Goal: Task Accomplishment & Management: Complete application form

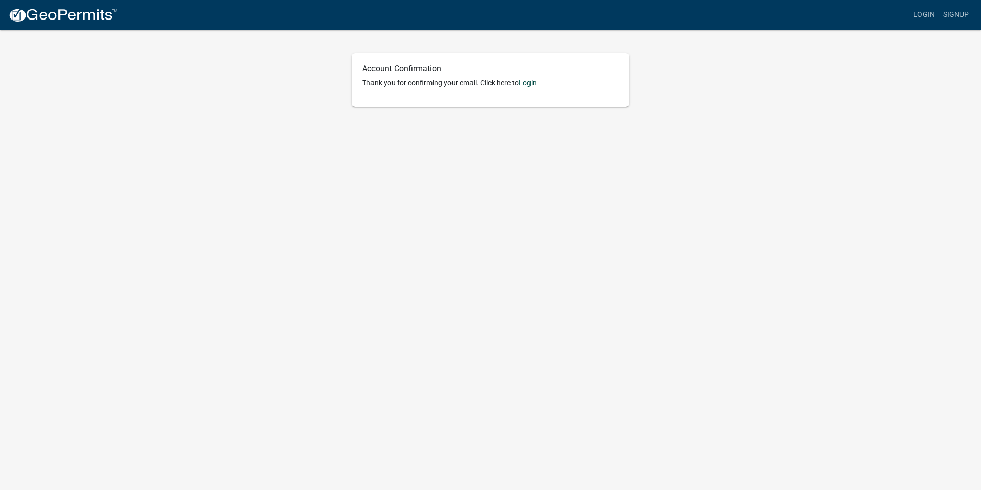
click at [534, 81] on link "Login" at bounding box center [528, 83] width 18 height 8
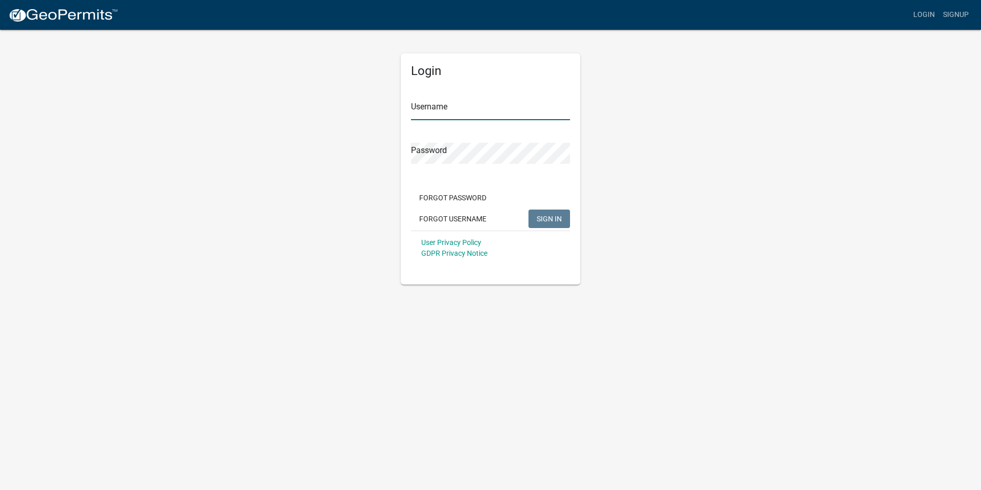
click at [467, 116] on input "Username" at bounding box center [490, 109] width 159 height 21
click at [529, 209] on button "SIGN IN" at bounding box center [550, 218] width 42 height 18
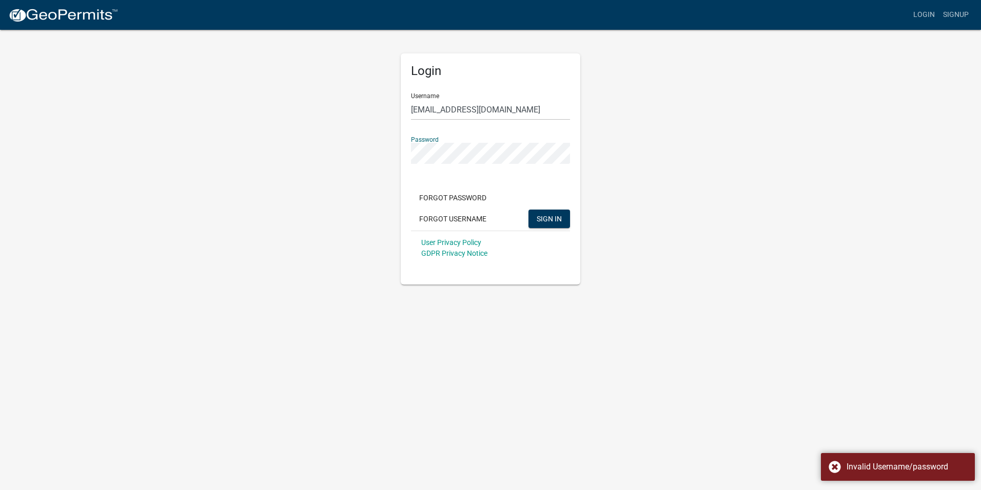
click at [529, 209] on button "SIGN IN" at bounding box center [550, 218] width 42 height 18
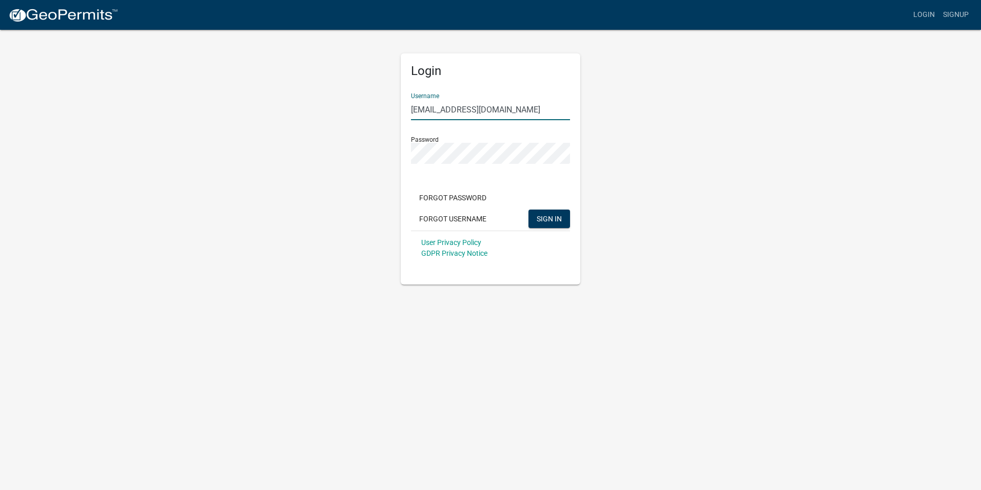
drag, startPoint x: 504, startPoint y: 108, endPoint x: 385, endPoint y: 105, distance: 119.6
click at [385, 105] on div "Login Username [EMAIL_ADDRESS][DOMAIN_NAME] Password Forgot Password Forgot Use…" at bounding box center [490, 157] width 585 height 256
type input "[PERSON_NAME]"
click at [548, 210] on button "SIGN IN" at bounding box center [550, 218] width 42 height 18
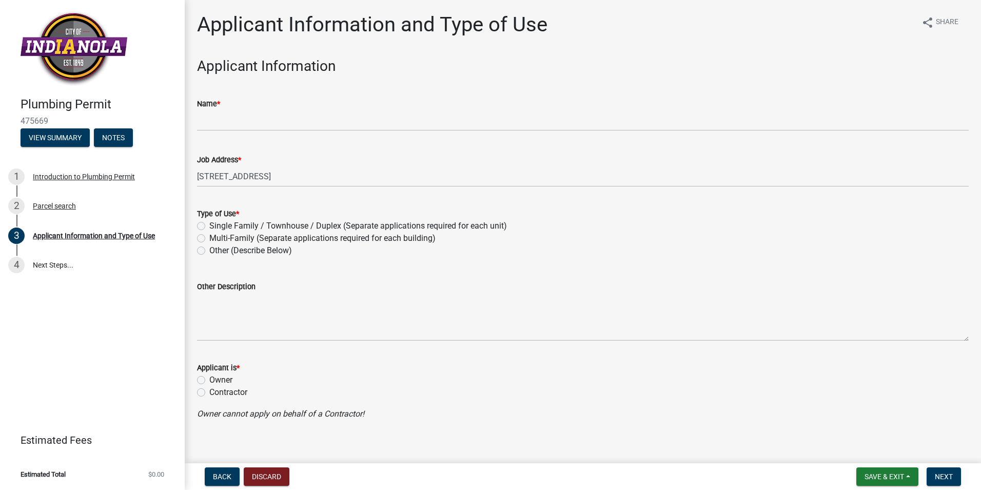
scroll to position [9, 0]
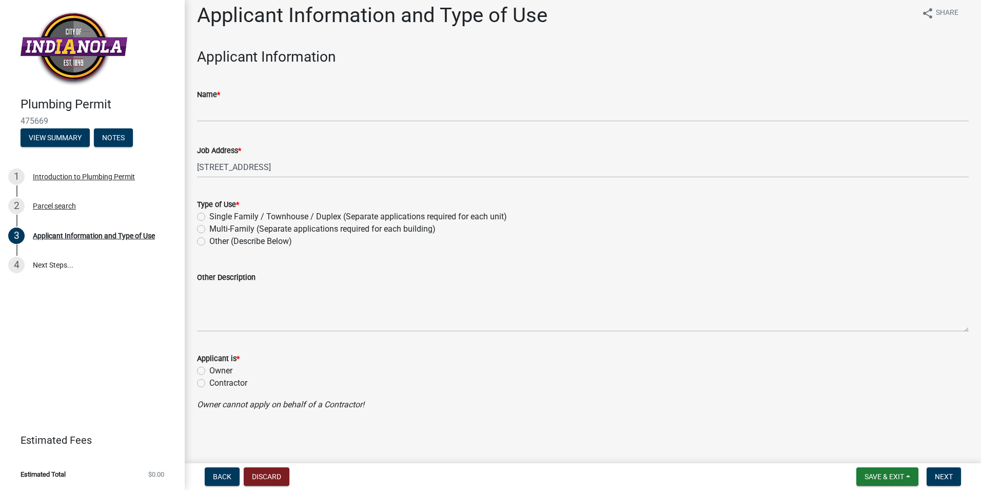
click at [209, 385] on label "Contractor" at bounding box center [228, 383] width 38 height 12
click at [209, 383] on input "Contractor" at bounding box center [212, 380] width 7 height 7
radio input "true"
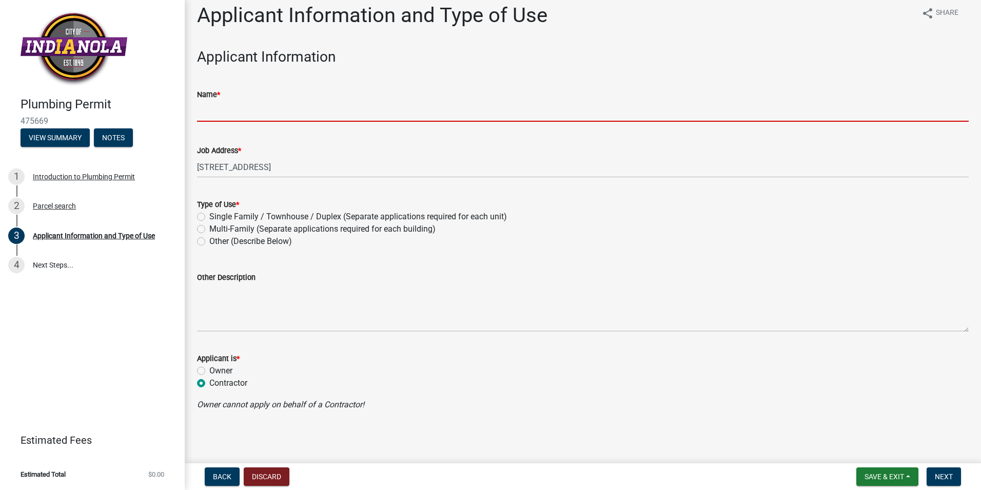
click at [220, 111] on input "Name *" at bounding box center [583, 111] width 772 height 21
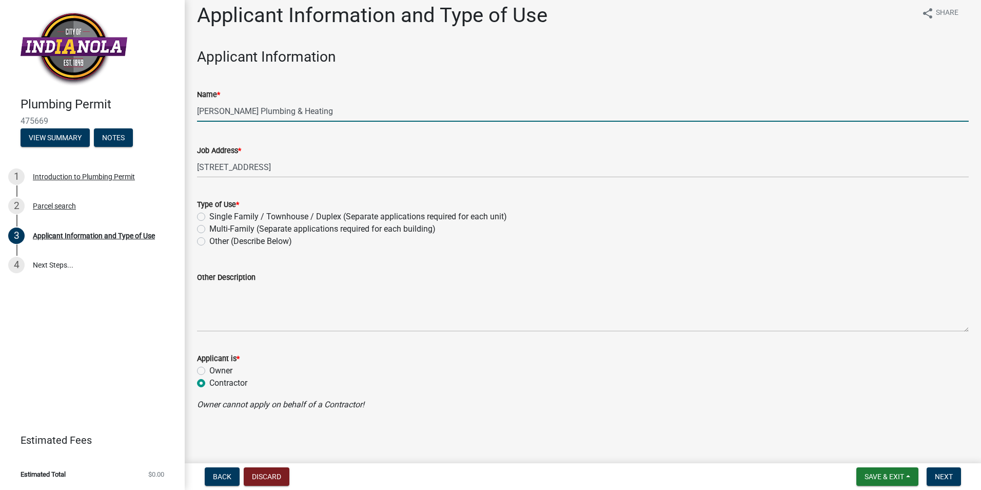
type input "[PERSON_NAME] Plumbing & Heating"
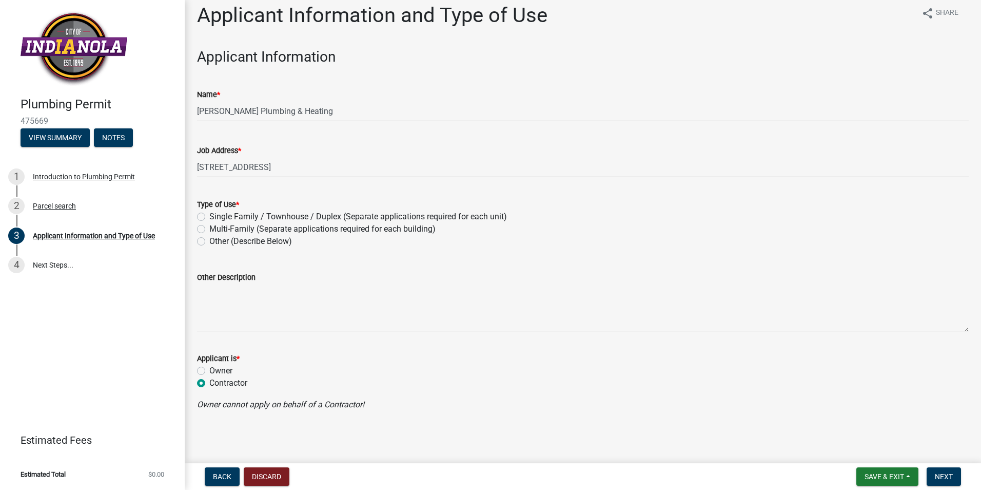
click at [209, 240] on label "Other (Describe Below)" at bounding box center [250, 241] width 83 height 12
click at [209, 240] on input "Other (Describe Below)" at bounding box center [212, 238] width 7 height 7
radio input "true"
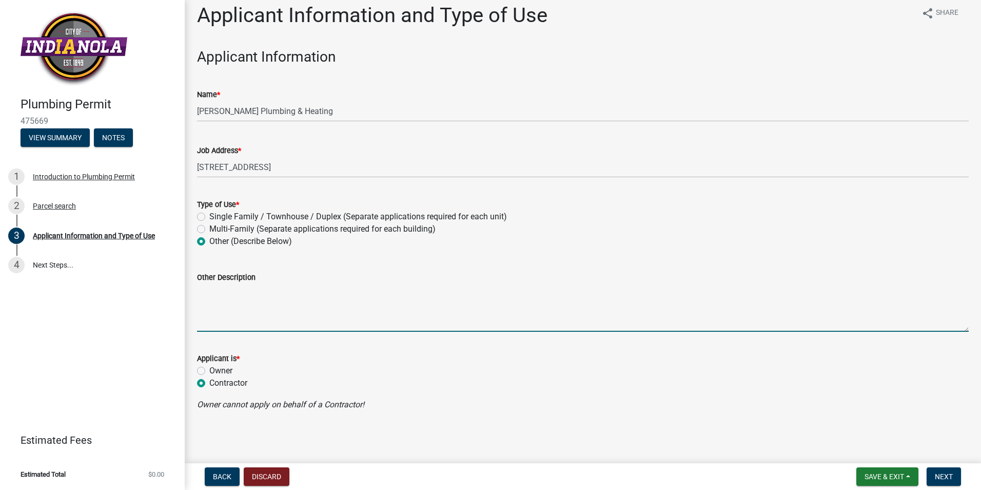
click at [216, 319] on textarea "Other Description" at bounding box center [583, 307] width 772 height 48
type textarea "Muddly PUddles Ice Cream & Deli Plumbing"
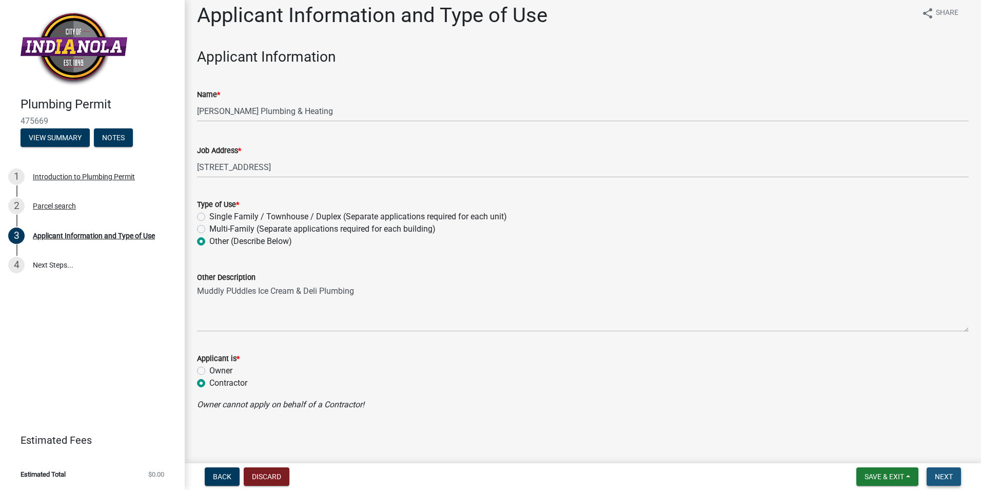
click at [950, 476] on span "Next" at bounding box center [944, 476] width 18 height 8
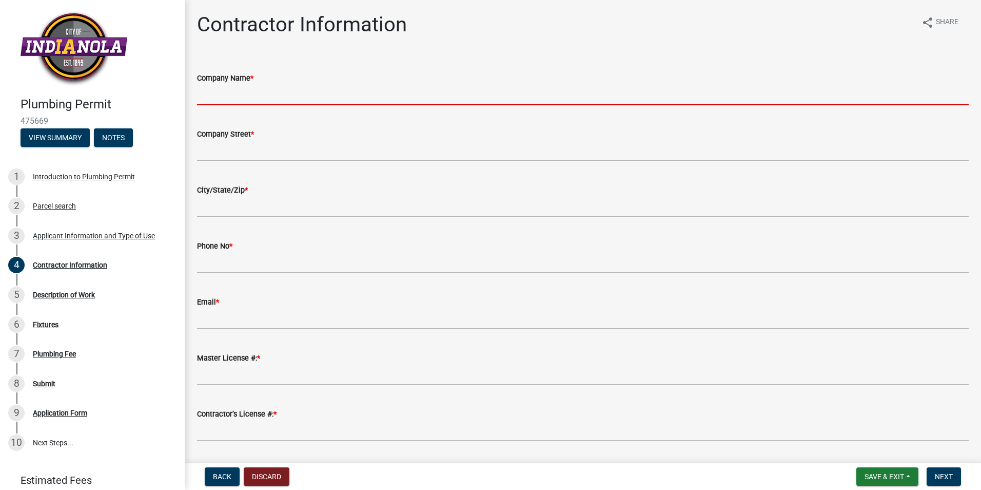
click at [245, 94] on input "Company Name *" at bounding box center [583, 94] width 772 height 21
type input "Kruck Plumbing and Heating"
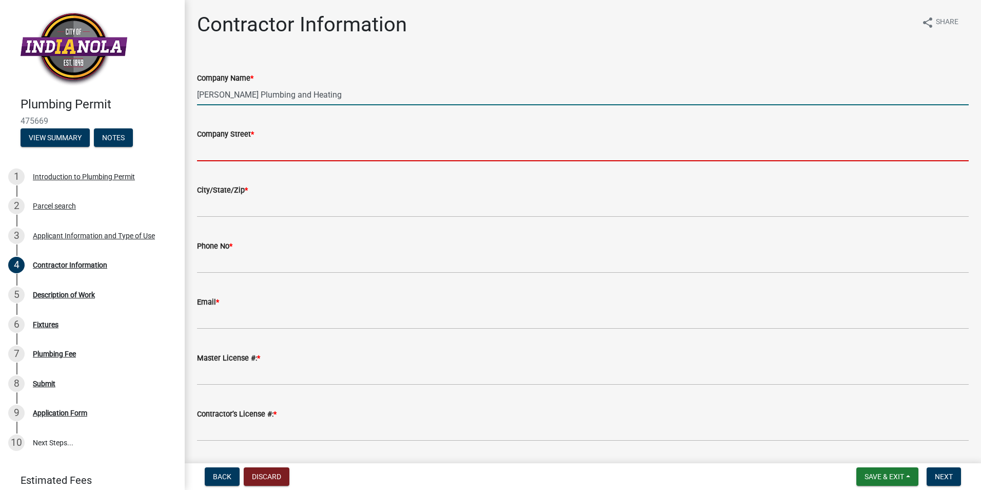
type input "3932 163rd st"
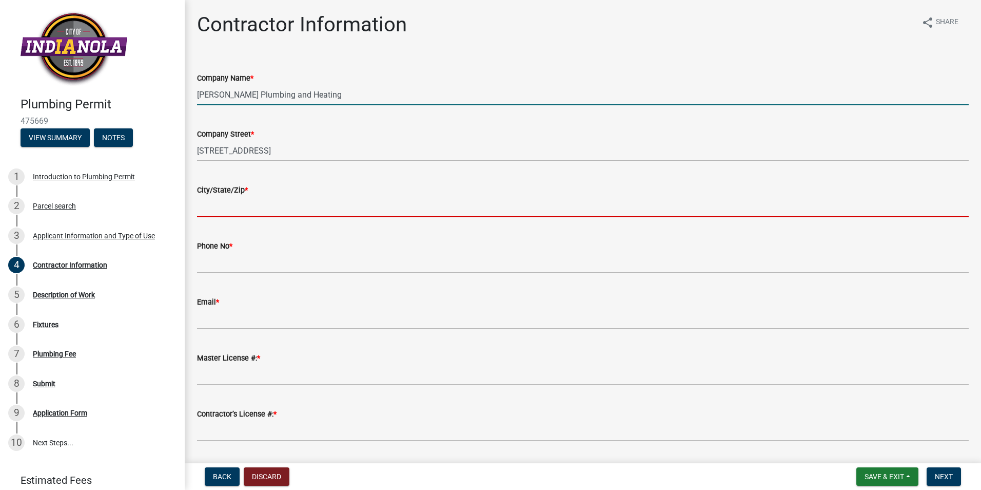
type input "urbandale"
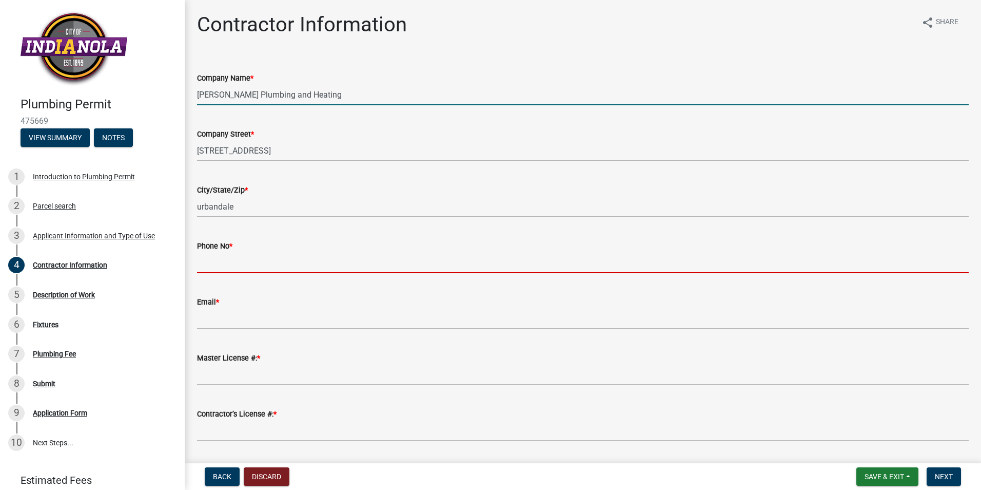
type input "5152361407"
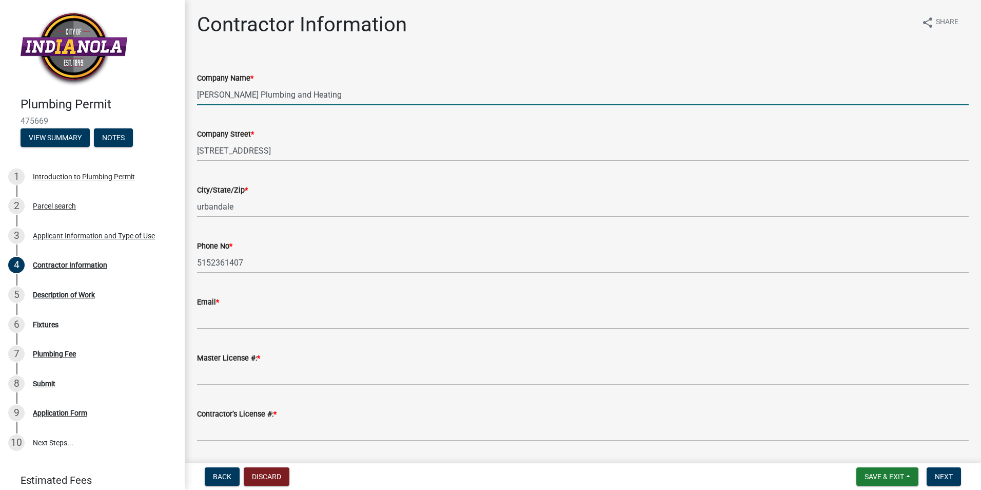
type input "SSTRITZKE@KRUCKPH.COM"
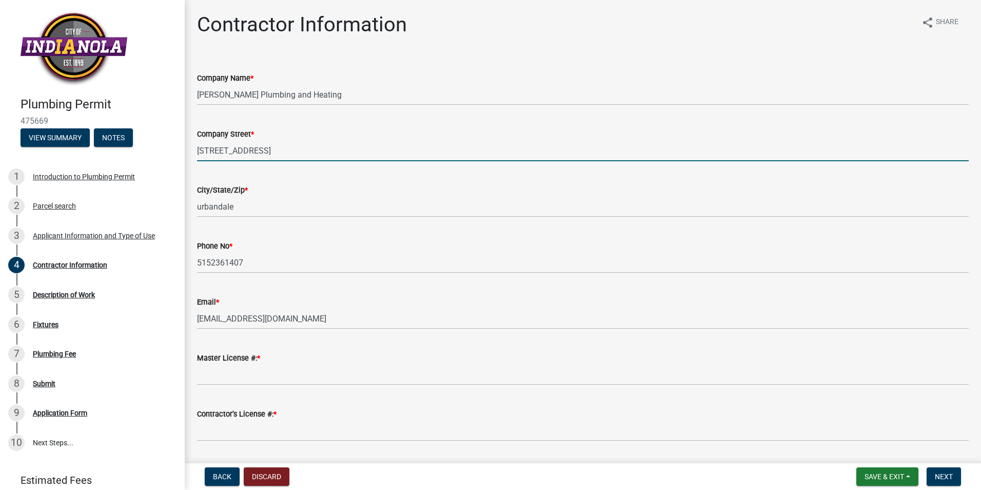
drag, startPoint x: 256, startPoint y: 152, endPoint x: 140, endPoint y: 151, distance: 116.0
click at [140, 151] on div "Plumbing Permit 475669 View Summary Notes 1 Introduction to Plumbing Permit 2 P…" at bounding box center [490, 245] width 981 height 490
type input "615 story st"
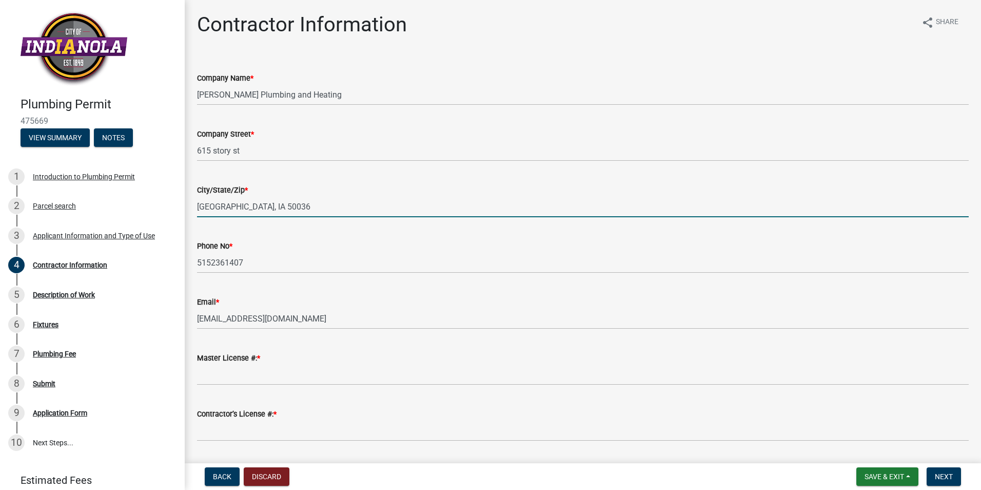
type input "Boone, IA 50036"
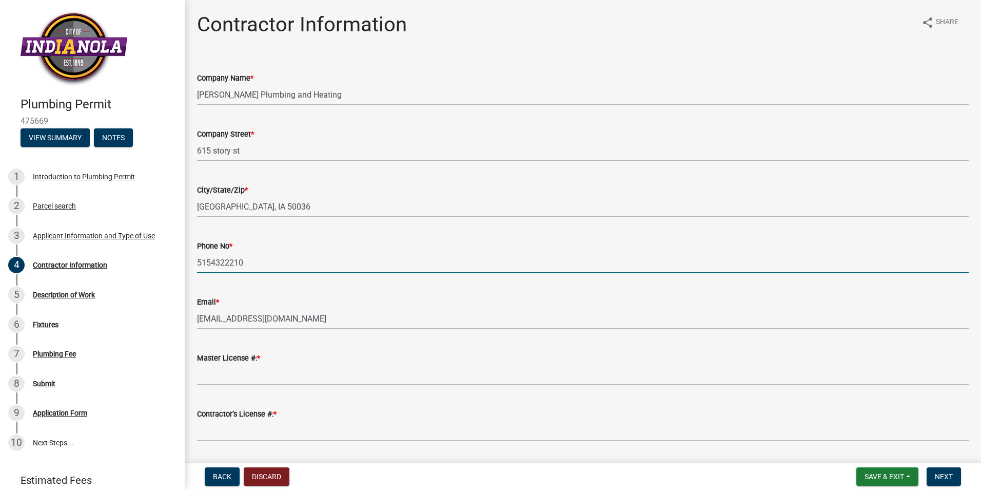
type input "5154322210"
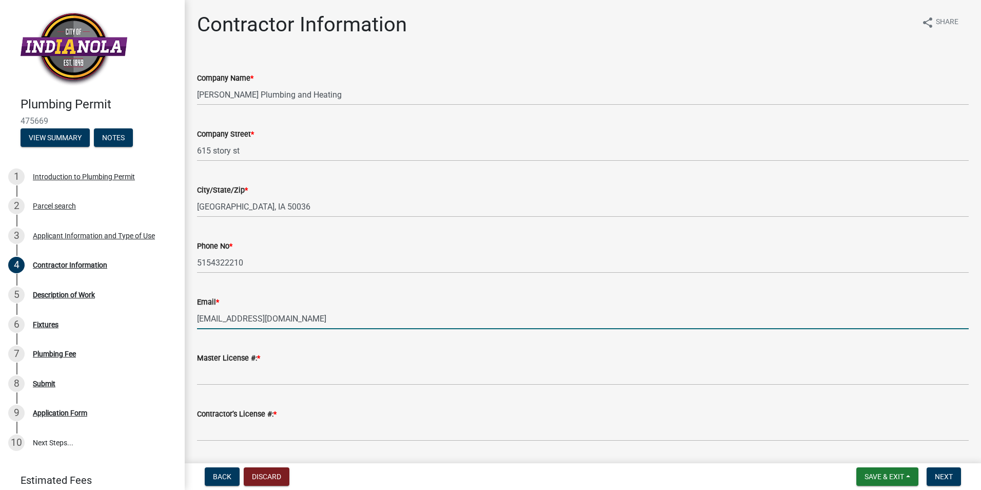
scroll to position [30, 0]
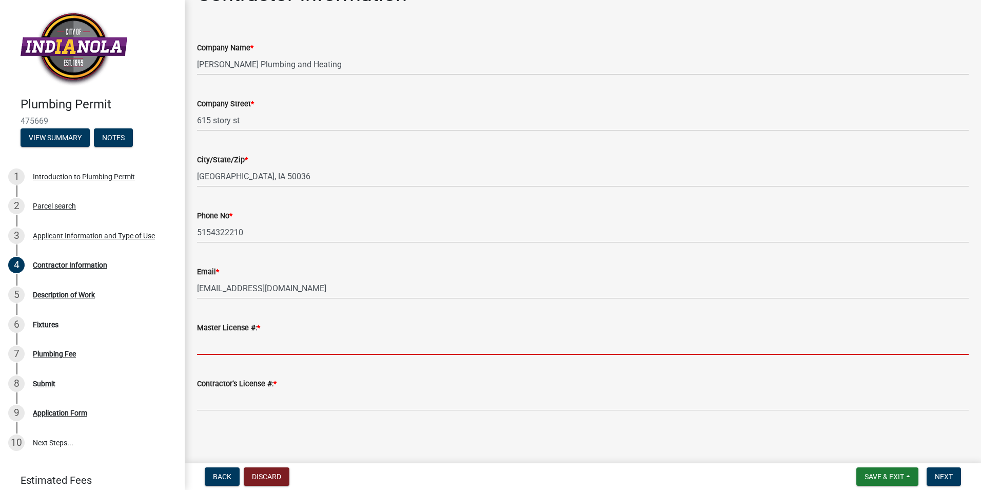
click at [237, 344] on input "Master License #: *" at bounding box center [583, 344] width 772 height 21
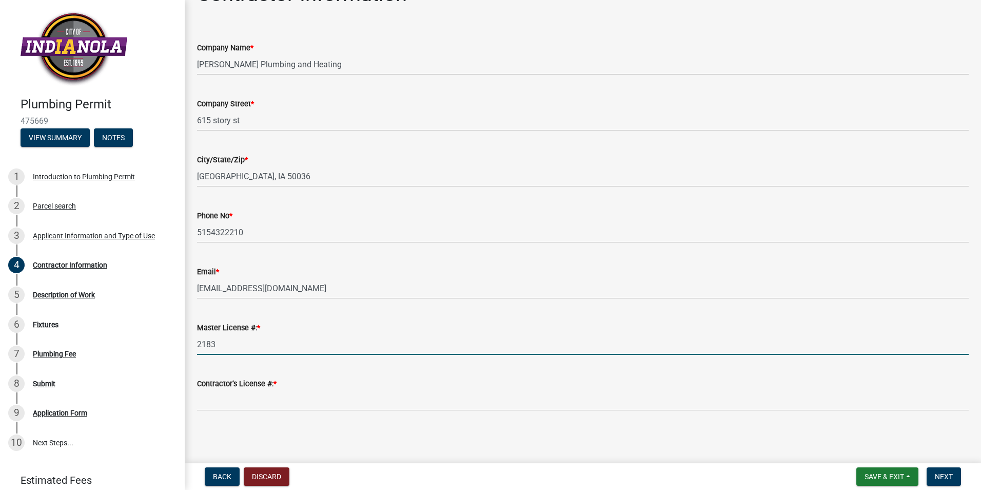
type input "2183"
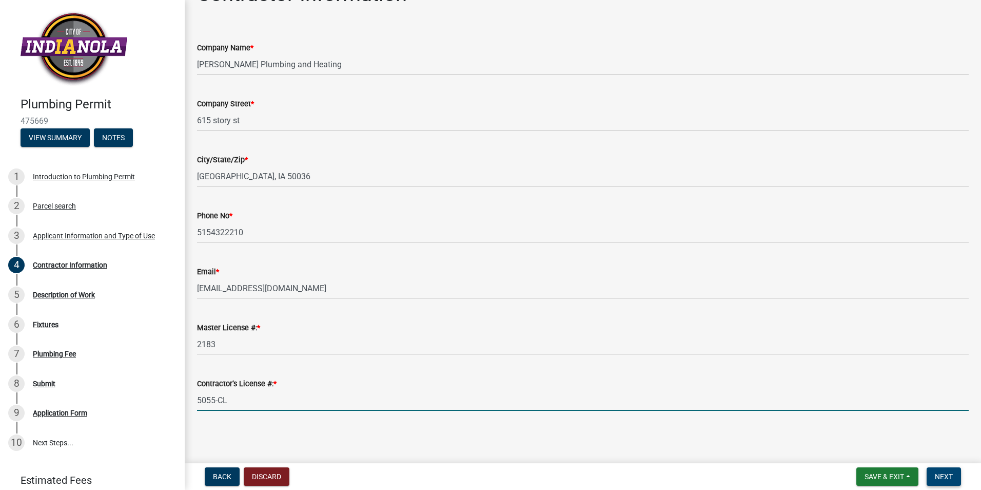
type input "5055-CL"
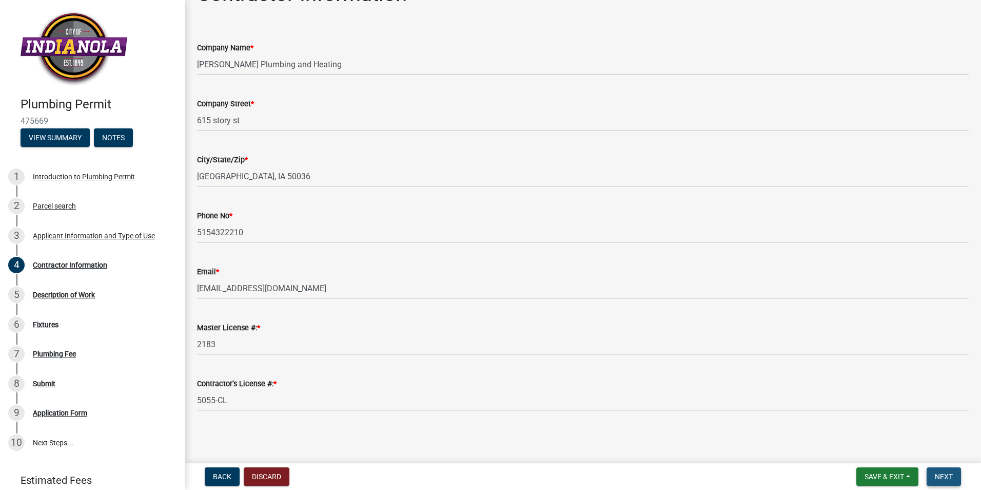
click at [940, 473] on span "Next" at bounding box center [944, 476] width 18 height 8
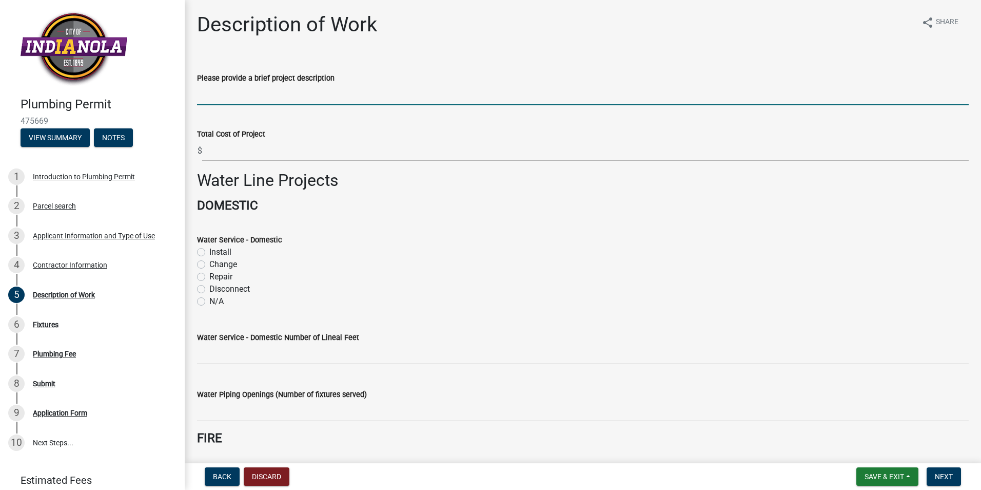
click at [265, 95] on input "Please provide a brief project description" at bounding box center [583, 94] width 772 height 21
type input "t"
type input "tenant finish for ice cream parlor drain waste and vent and water line remodel"
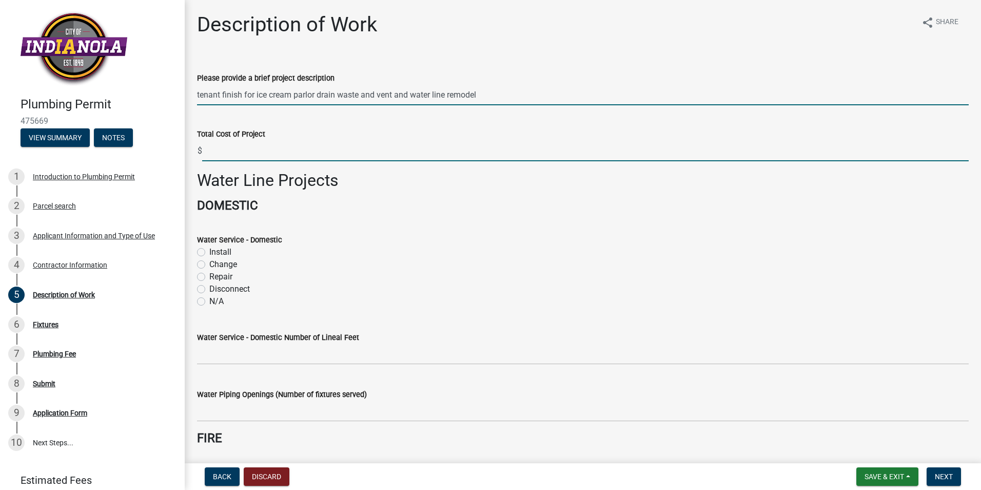
click at [258, 146] on input "text" at bounding box center [585, 150] width 767 height 21
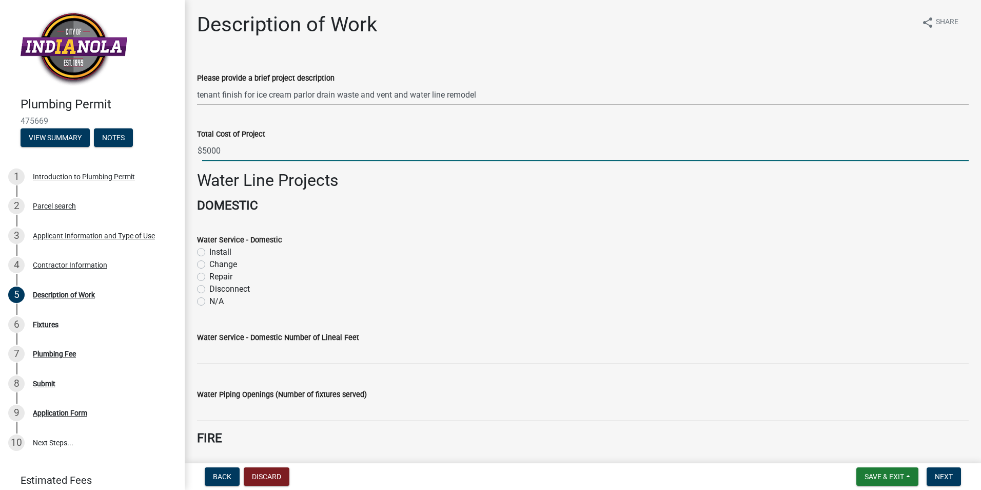
type input "5000"
click at [209, 265] on label "Change" at bounding box center [223, 264] width 28 height 12
click at [209, 265] on input "Change" at bounding box center [212, 261] width 7 height 7
radio input "true"
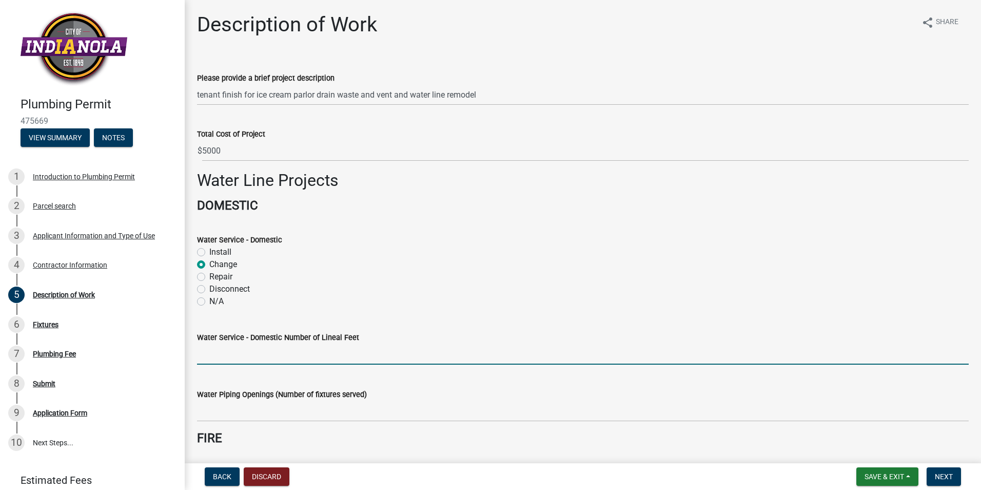
click at [216, 353] on input "text" at bounding box center [583, 353] width 772 height 21
type input "160"
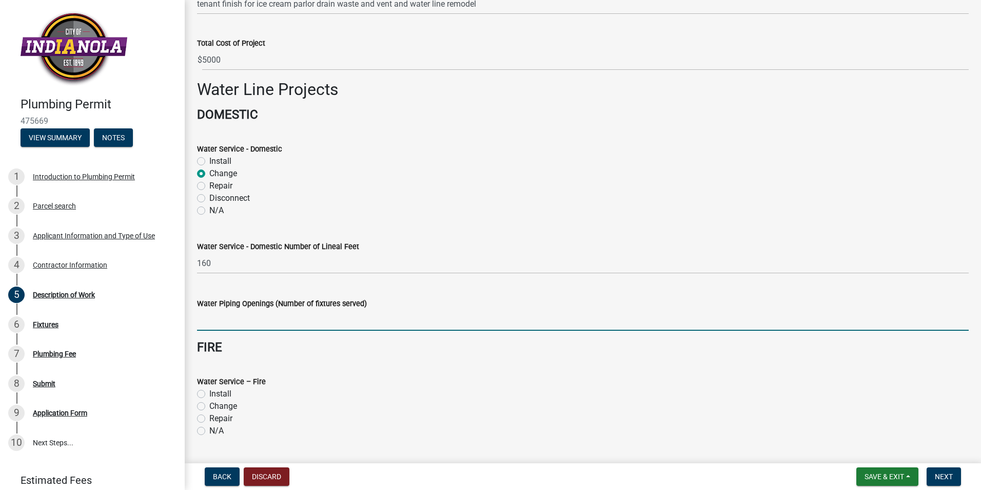
scroll to position [154, 0]
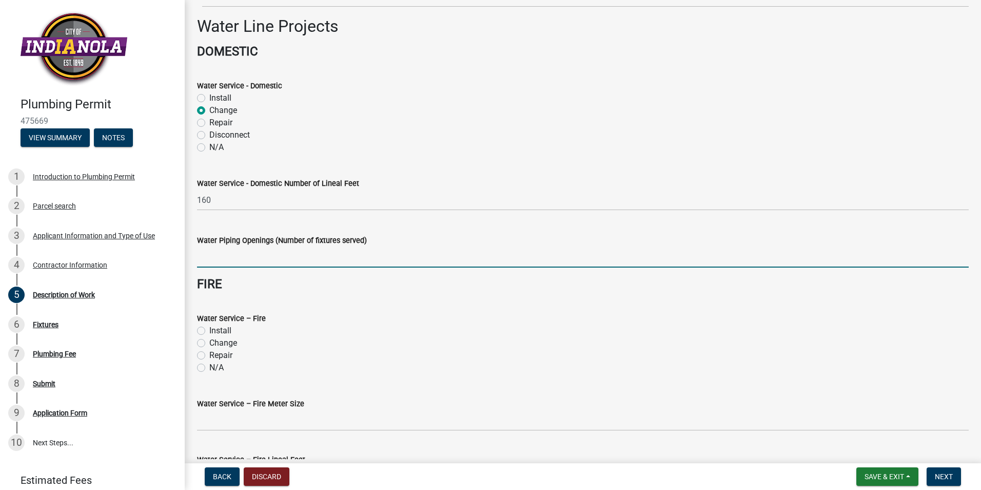
click at [222, 257] on input "text" at bounding box center [583, 256] width 772 height 21
click at [214, 258] on input "text" at bounding box center [583, 256] width 772 height 21
type input "4"
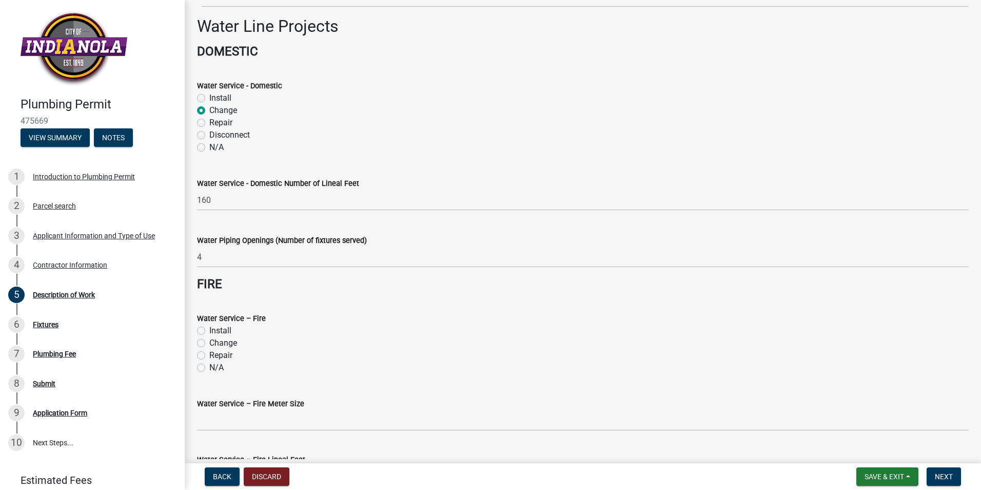
click at [209, 363] on label "N/A" at bounding box center [216, 367] width 14 height 12
click at [209, 363] on input "N/A" at bounding box center [212, 364] width 7 height 7
radio input "true"
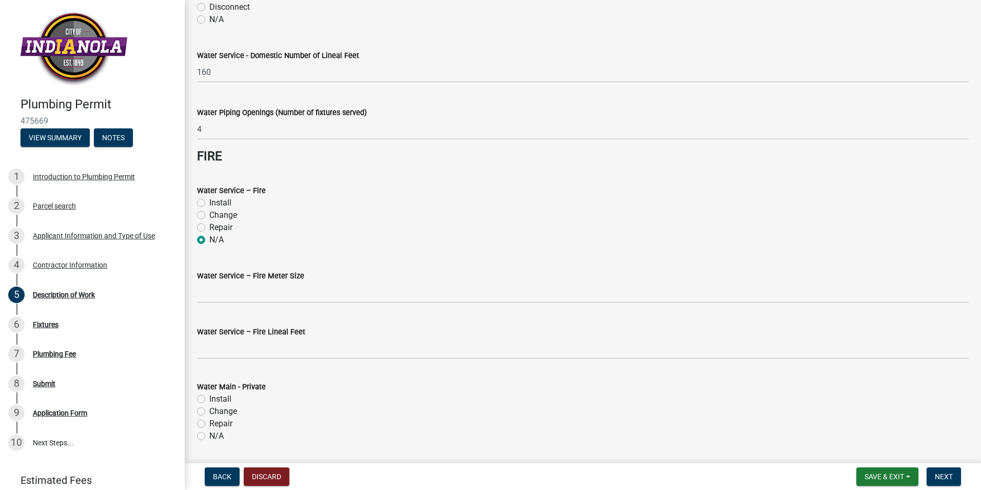
scroll to position [308, 0]
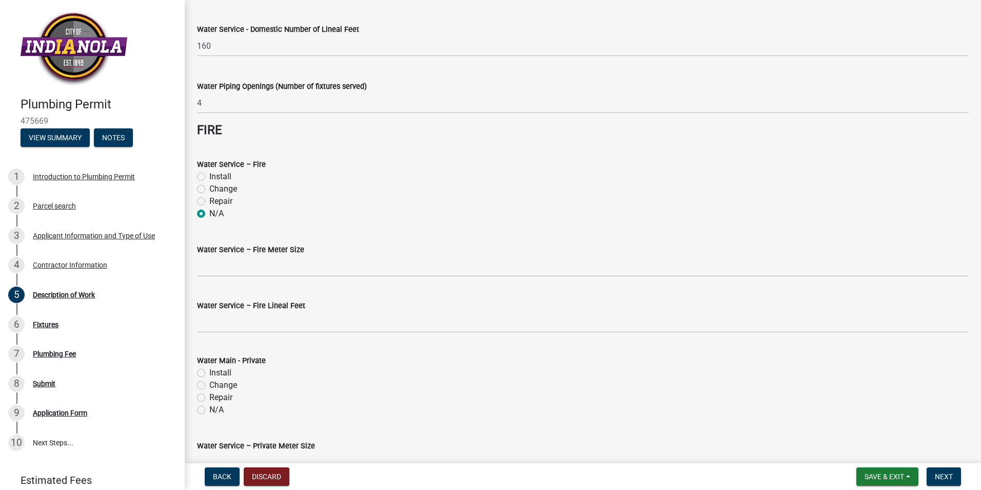
click at [209, 411] on label "N/A" at bounding box center [216, 409] width 14 height 12
click at [209, 410] on input "N/A" at bounding box center [212, 406] width 7 height 7
radio input "true"
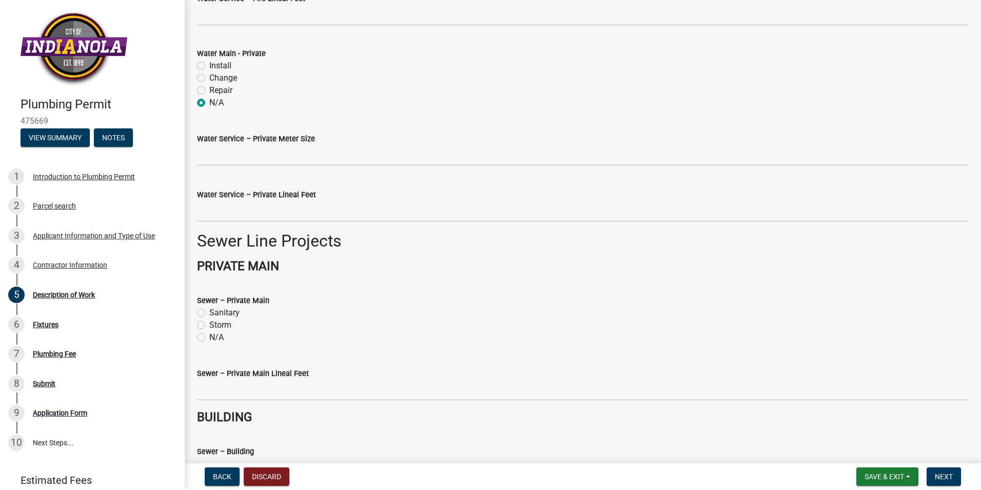
scroll to position [616, 0]
click at [209, 309] on label "Sanitary" at bounding box center [224, 311] width 30 height 12
click at [209, 309] on input "Sanitary" at bounding box center [212, 308] width 7 height 7
radio input "true"
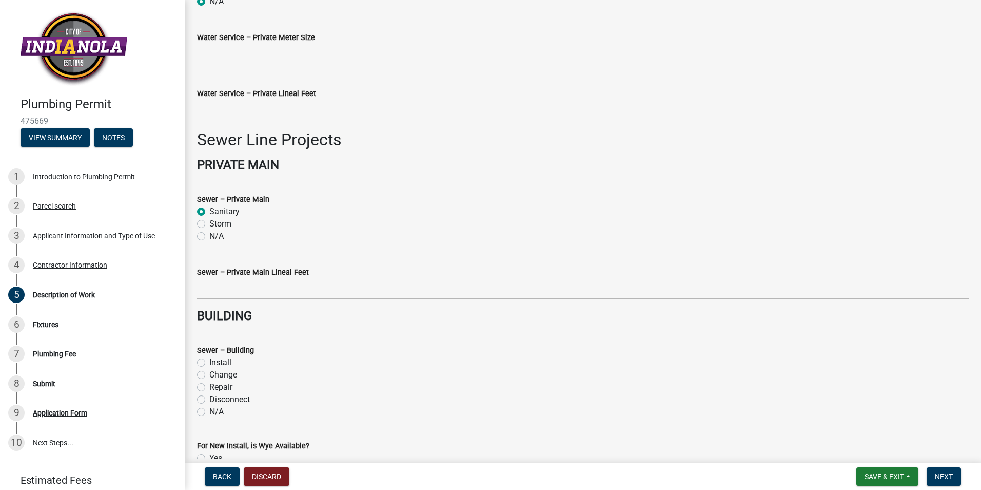
scroll to position [718, 0]
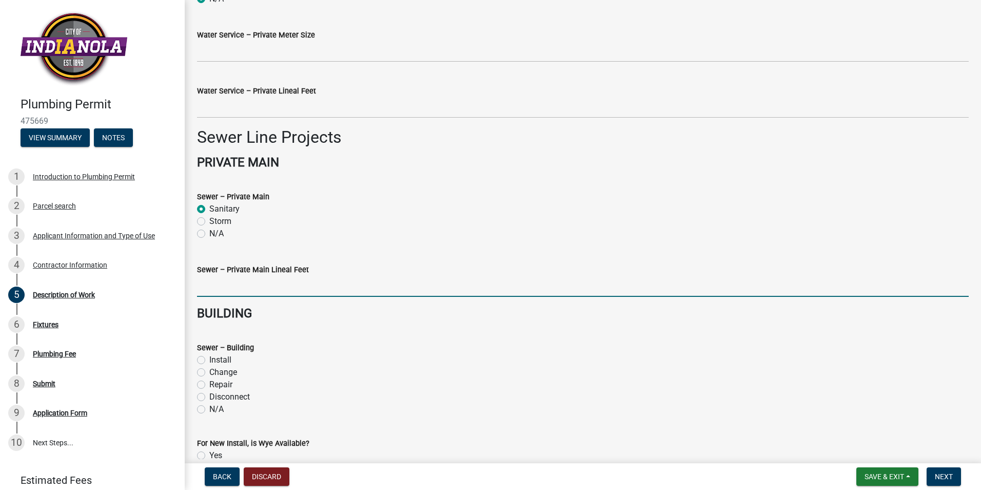
click at [231, 289] on input "text" at bounding box center [583, 286] width 772 height 21
type input "40"
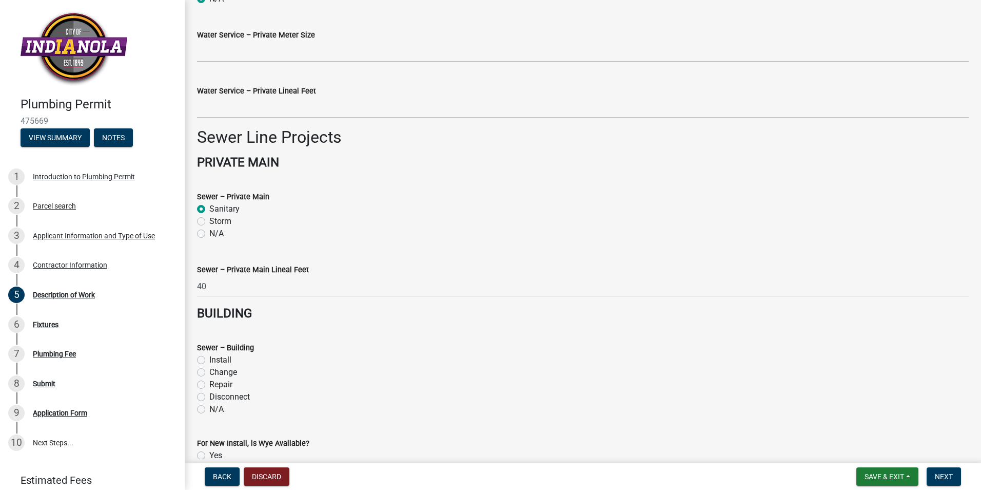
click at [209, 370] on label "Change" at bounding box center [223, 372] width 28 height 12
click at [209, 370] on input "Change" at bounding box center [212, 369] width 7 height 7
radio input "true"
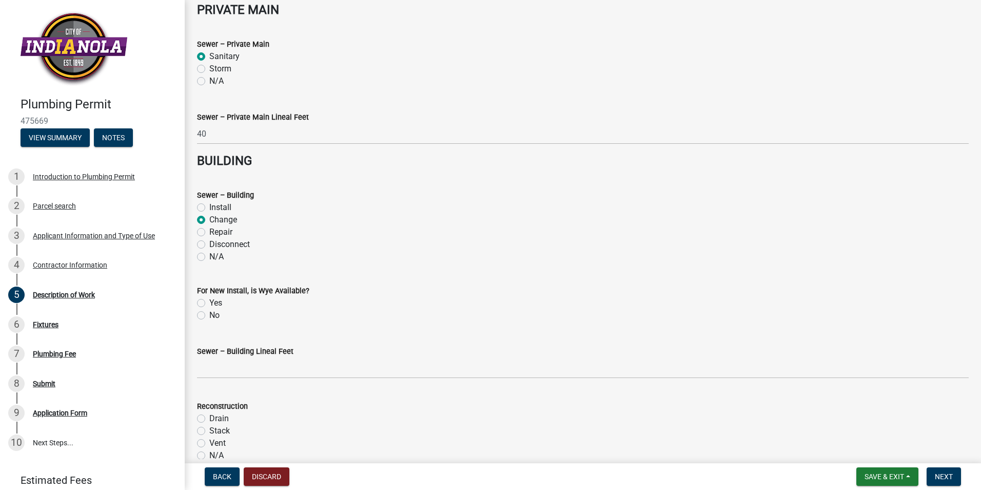
scroll to position [872, 0]
click at [209, 313] on label "No" at bounding box center [214, 313] width 10 height 12
click at [209, 313] on input "No" at bounding box center [212, 310] width 7 height 7
radio input "true"
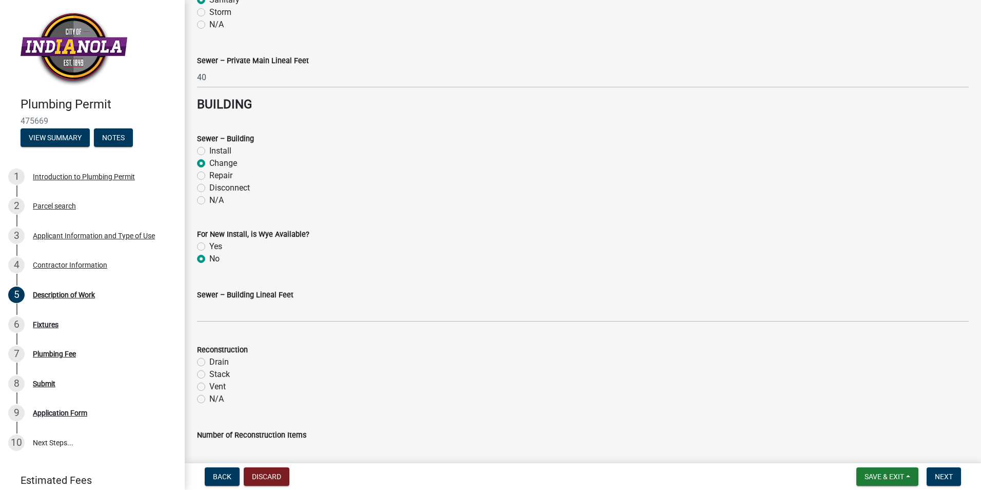
scroll to position [975, 0]
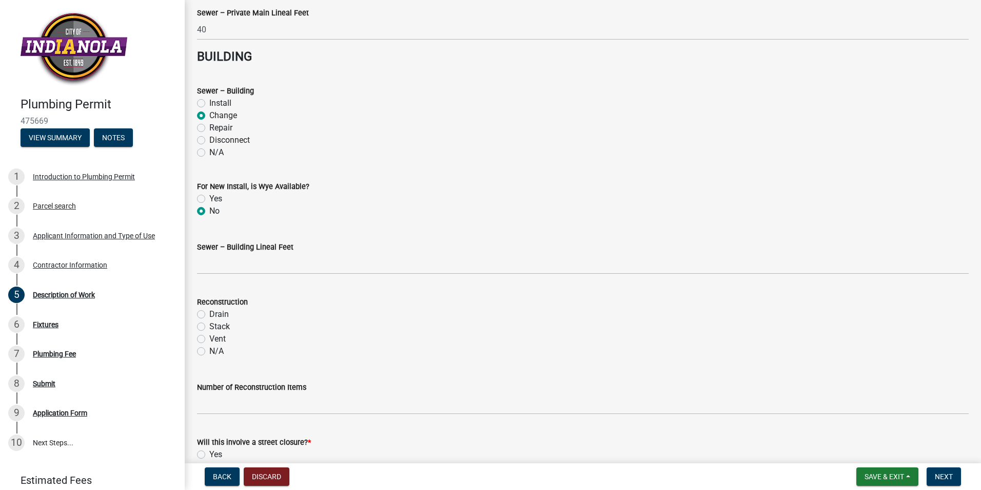
click at [209, 336] on label "Vent" at bounding box center [217, 339] width 16 height 12
click at [209, 336] on input "Vent" at bounding box center [212, 336] width 7 height 7
radio input "true"
click at [209, 311] on label "Drain" at bounding box center [218, 314] width 19 height 12
click at [209, 311] on input "Drain" at bounding box center [212, 311] width 7 height 7
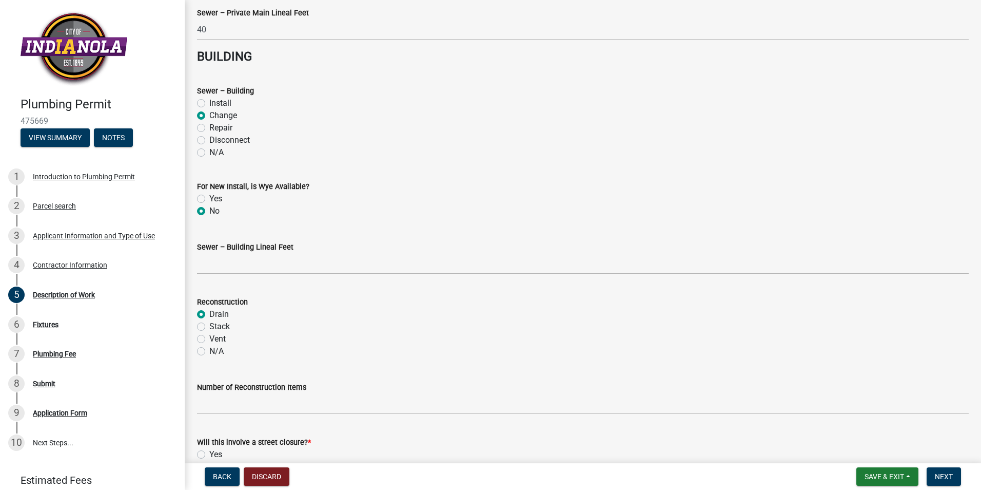
radio input "true"
click at [209, 336] on label "Vent" at bounding box center [217, 339] width 16 height 12
click at [209, 336] on input "Vent" at bounding box center [212, 336] width 7 height 7
radio input "true"
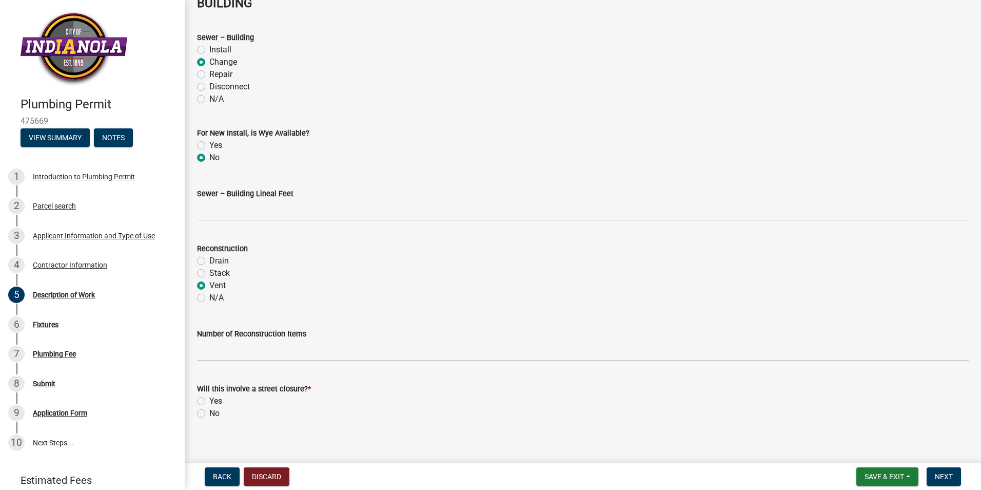
scroll to position [1038, 0]
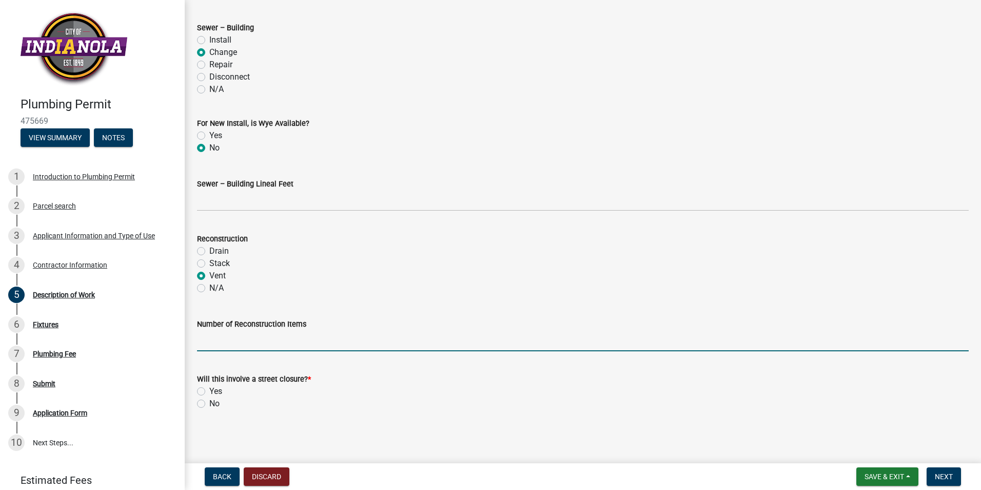
click at [224, 338] on input "text" at bounding box center [583, 340] width 772 height 21
type input "2"
click at [209, 404] on label "No" at bounding box center [214, 403] width 10 height 12
click at [209, 404] on input "No" at bounding box center [212, 400] width 7 height 7
radio input "true"
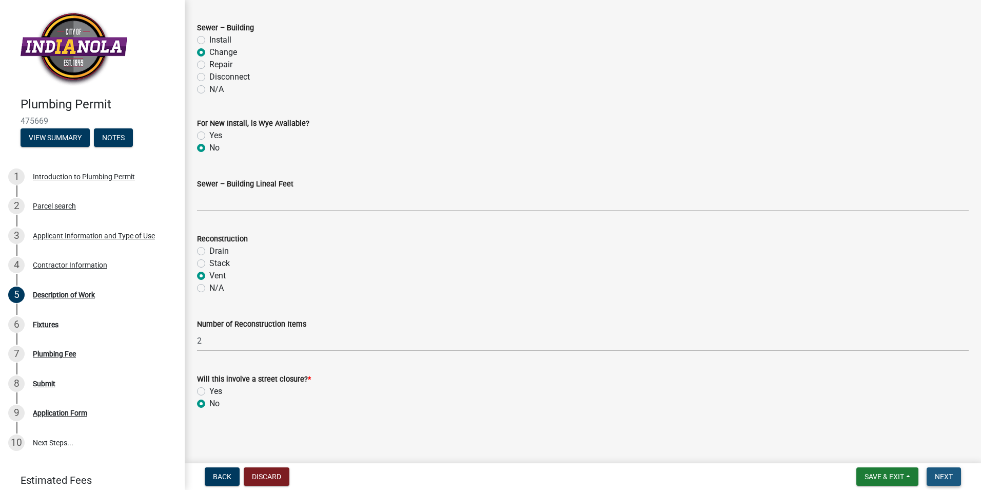
click at [936, 474] on span "Next" at bounding box center [944, 476] width 18 height 8
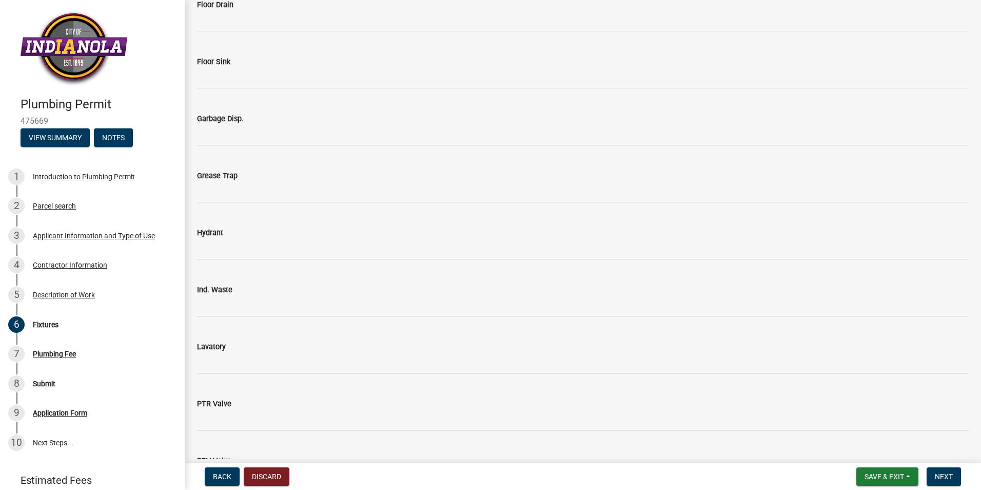
scroll to position [667, 0]
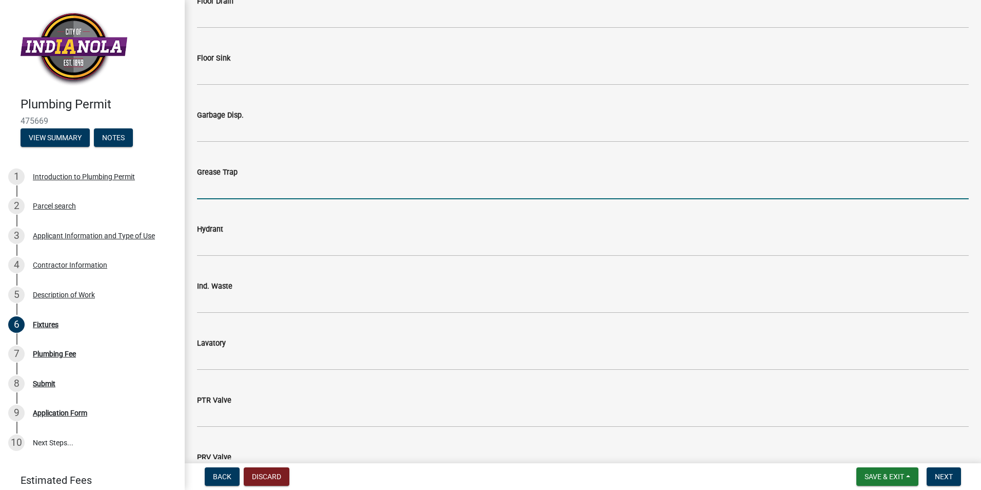
click at [217, 189] on input "text" at bounding box center [583, 188] width 772 height 21
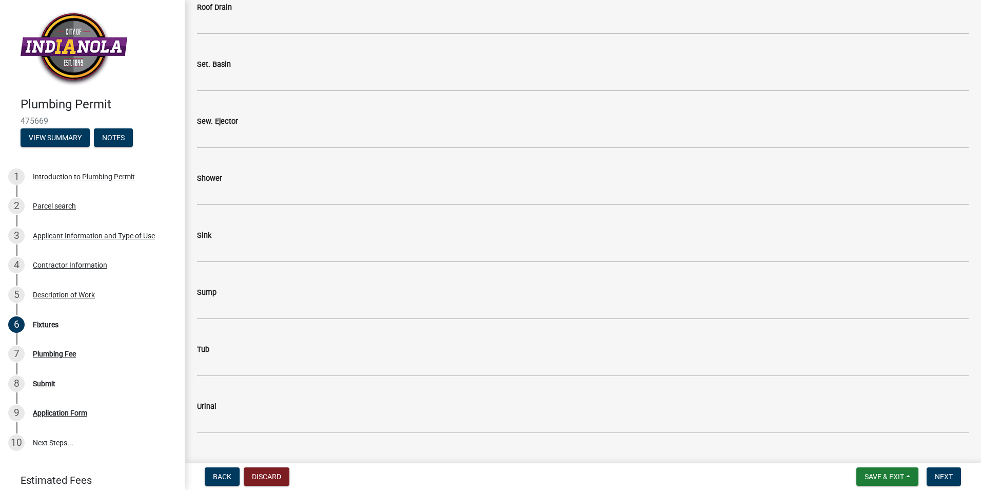
scroll to position [1180, 0]
type input "1"
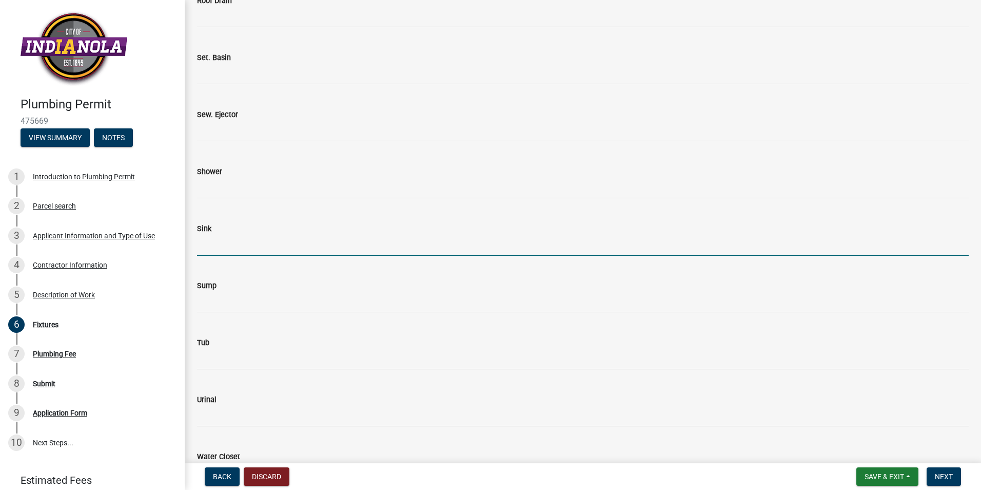
click at [216, 248] on input "text" at bounding box center [583, 245] width 772 height 21
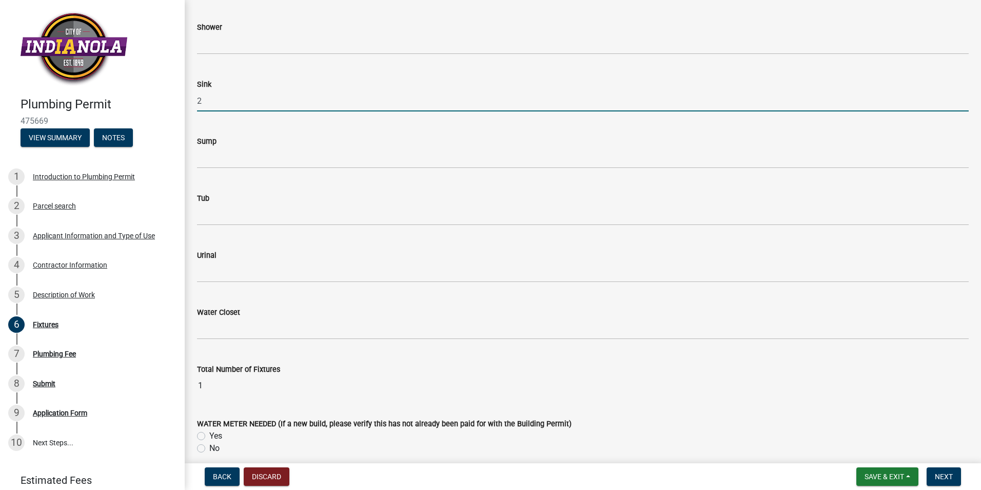
scroll to position [1334, 0]
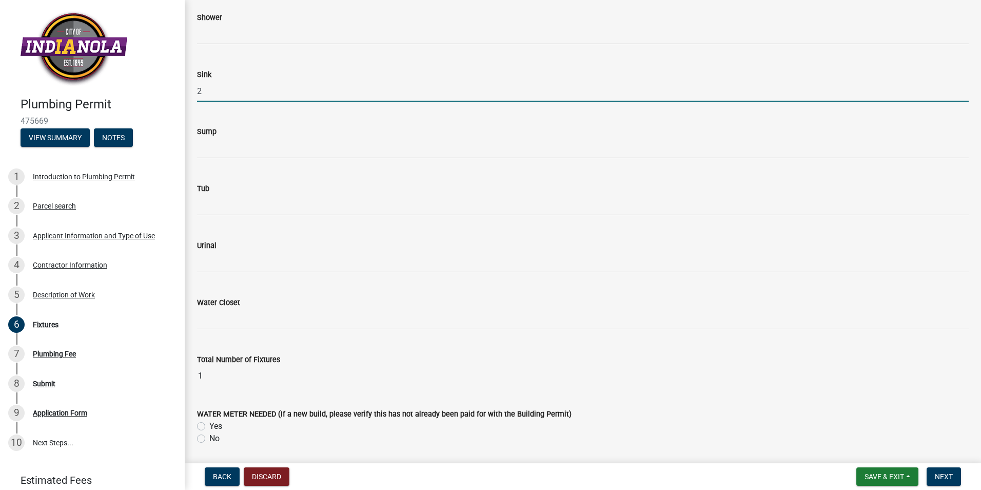
type input "2"
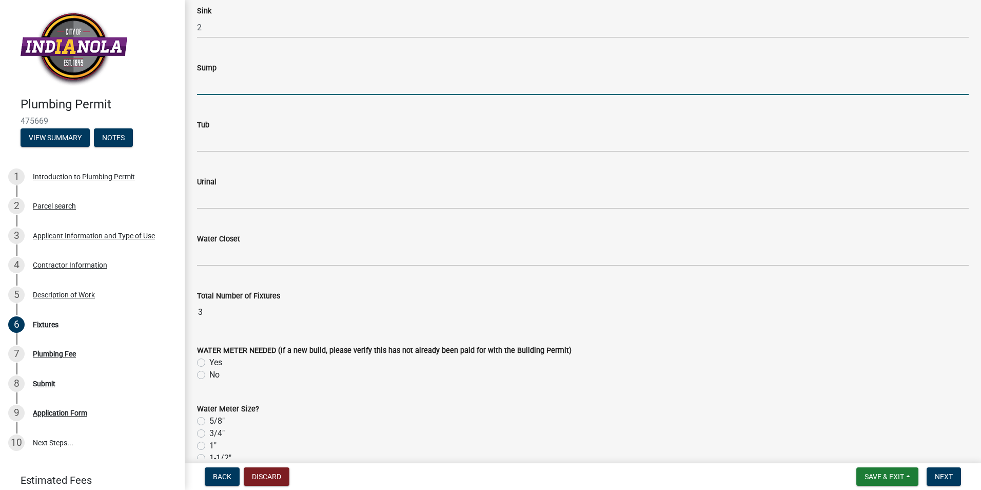
scroll to position [1437, 0]
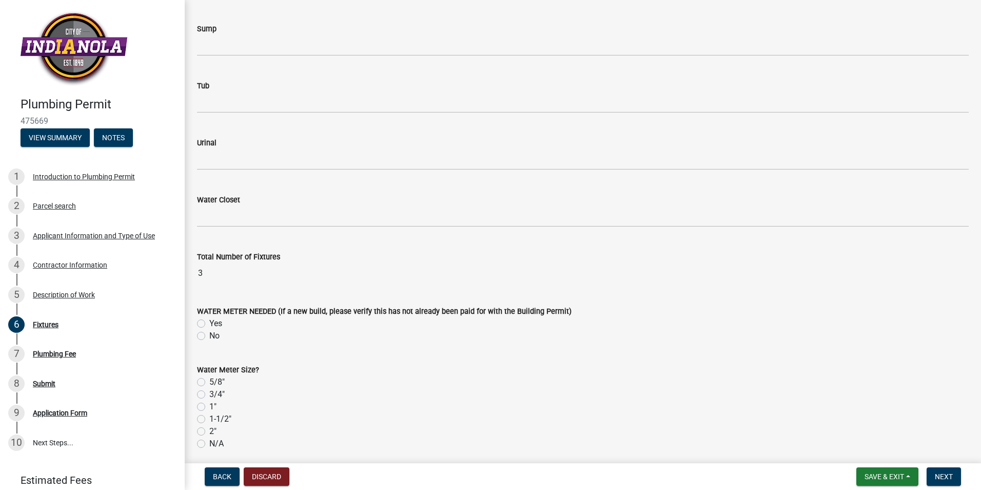
click at [209, 333] on label "No" at bounding box center [214, 335] width 10 height 12
click at [209, 333] on input "No" at bounding box center [212, 332] width 7 height 7
radio input "true"
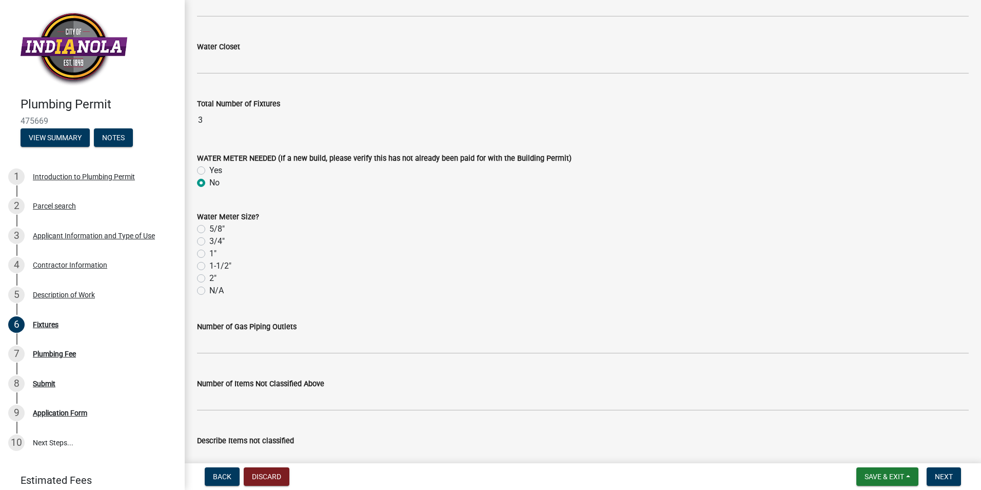
scroll to position [1591, 0]
click at [209, 291] on label "N/A" at bounding box center [216, 289] width 14 height 12
click at [209, 290] on input "N/A" at bounding box center [212, 286] width 7 height 7
radio input "true"
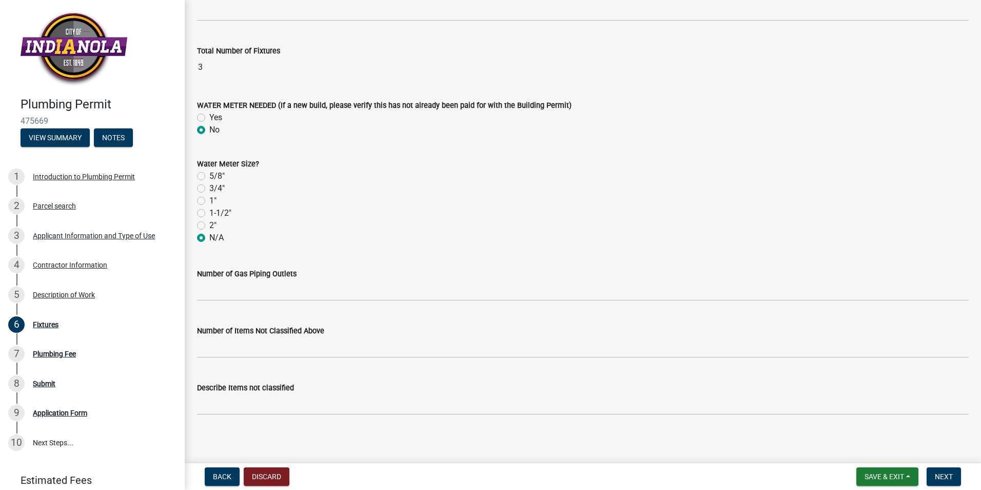
scroll to position [1647, 0]
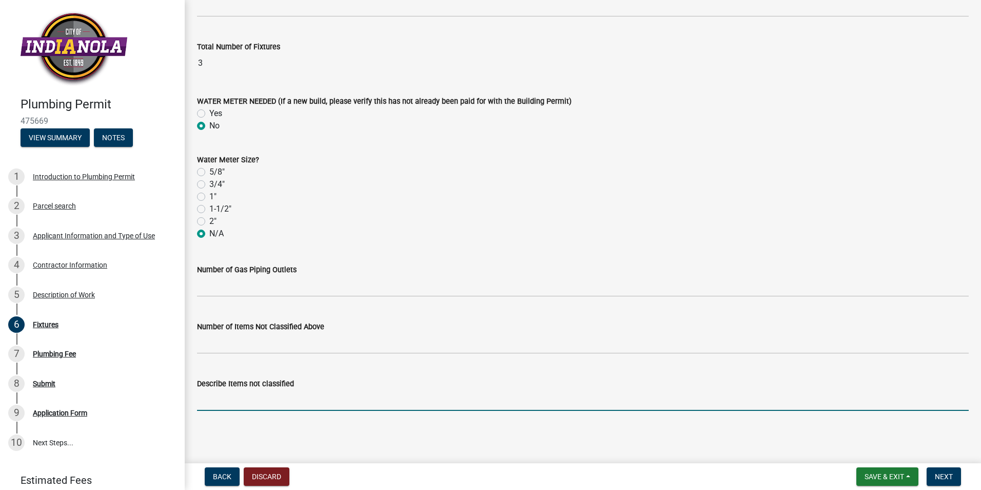
click at [247, 400] on input "Describe Items not classified" at bounding box center [583, 399] width 772 height 21
type input "water supply and drain for a dip well and batch machine for ice cream parlor"
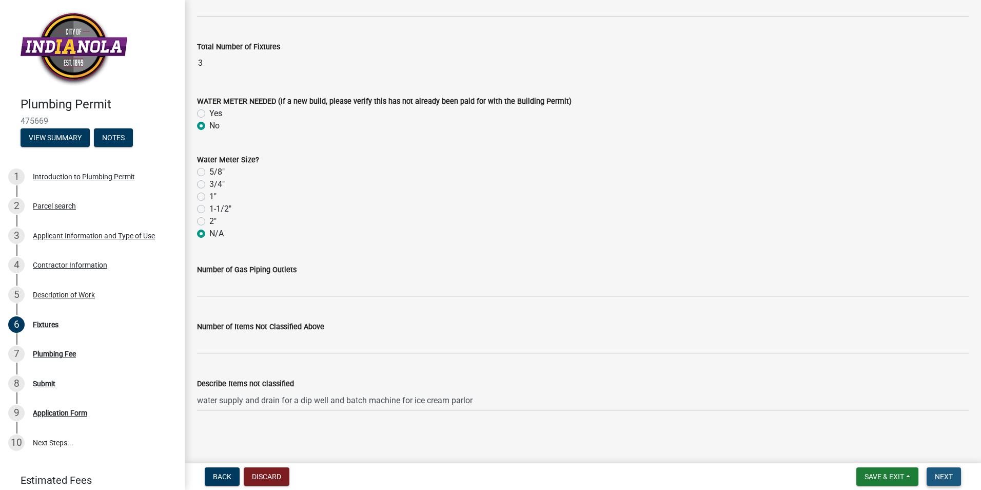
click at [950, 473] on span "Next" at bounding box center [944, 476] width 18 height 8
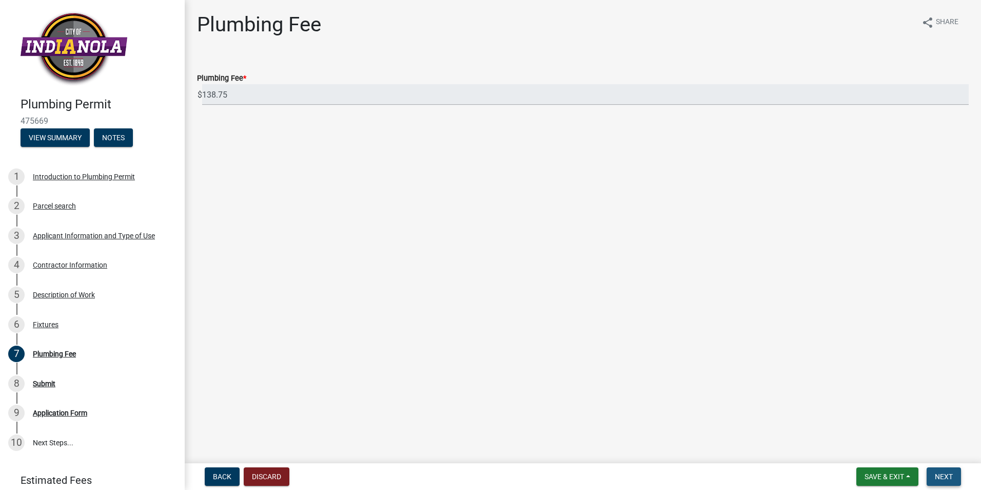
click at [939, 476] on span "Next" at bounding box center [944, 476] width 18 height 8
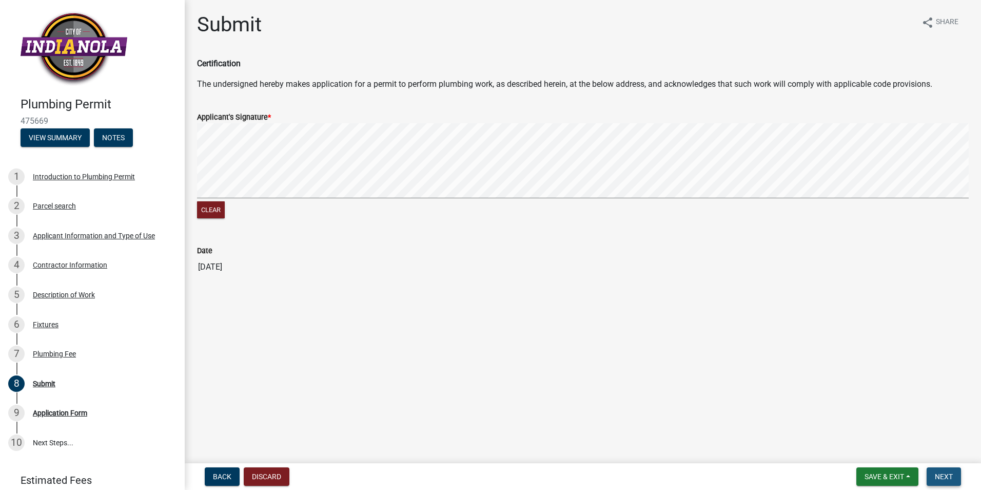
click at [938, 471] on button "Next" at bounding box center [944, 476] width 34 height 18
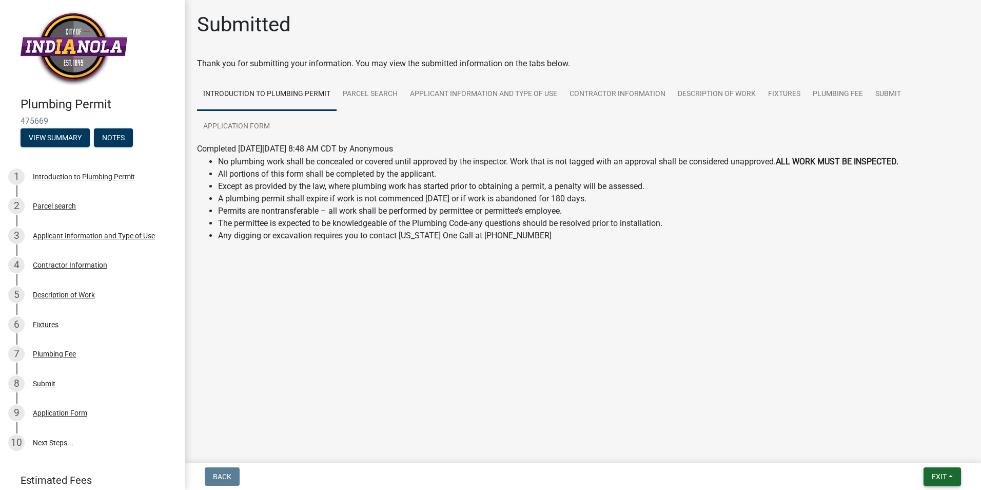
click at [935, 476] on span "Exit" at bounding box center [939, 476] width 15 height 8
click at [902, 424] on button "Save" at bounding box center [920, 425] width 82 height 25
click at [945, 474] on span "Exit" at bounding box center [939, 476] width 15 height 8
click at [931, 452] on button "Save & Exit" at bounding box center [920, 449] width 82 height 25
